Goal: Information Seeking & Learning: Learn about a topic

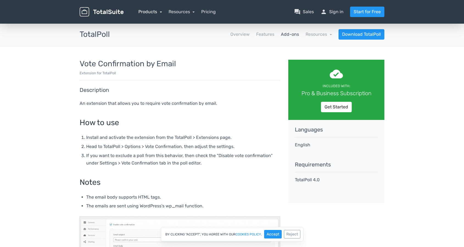
click at [152, 11] on link "Products" at bounding box center [150, 11] width 24 height 5
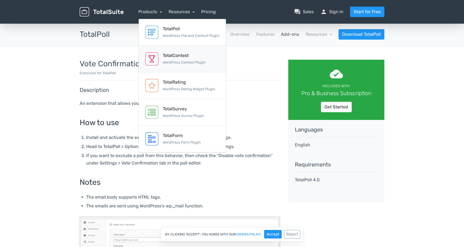
click at [169, 59] on div "TotalContest WordPress Contest Plugin" at bounding box center [184, 58] width 43 height 13
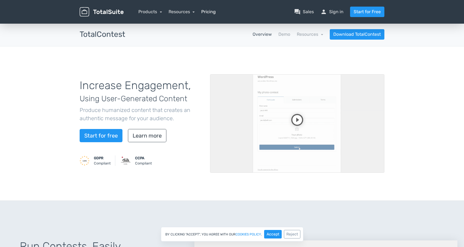
click at [211, 13] on link "Pricing" at bounding box center [208, 12] width 15 height 7
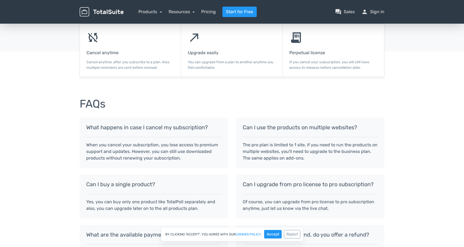
scroll to position [482, 0]
